Goal: Task Accomplishment & Management: Use online tool/utility

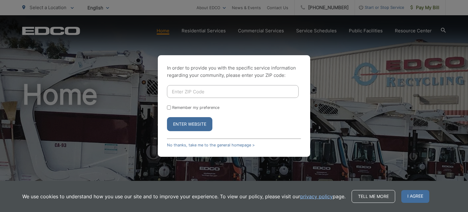
click at [177, 89] on input "Enter ZIP Code" at bounding box center [233, 91] width 132 height 13
type input "91945"
click at [195, 125] on button "Enter Website" at bounding box center [189, 124] width 45 height 14
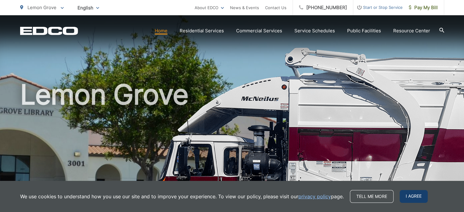
click at [416, 196] on span "I agree" at bounding box center [413, 196] width 28 height 13
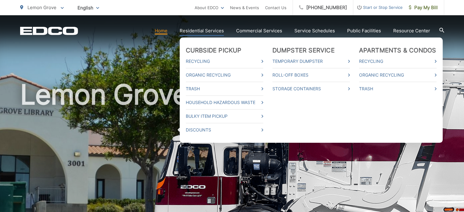
click at [216, 31] on link "Residential Services" at bounding box center [202, 30] width 44 height 7
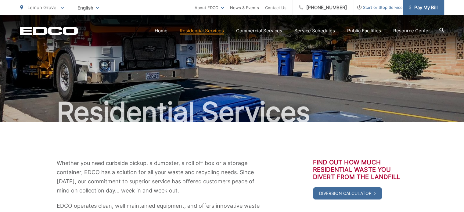
click at [428, 9] on span "Pay My Bill" at bounding box center [422, 7] width 29 height 7
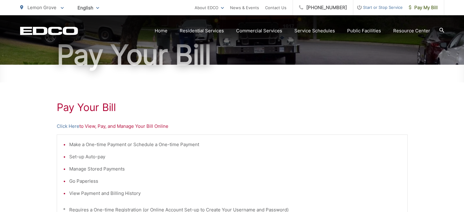
scroll to position [61, 0]
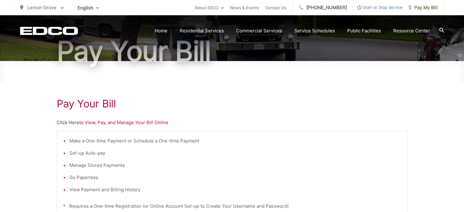
click at [68, 122] on link "Click Here" at bounding box center [68, 122] width 23 height 7
